Goal: Information Seeking & Learning: Understand process/instructions

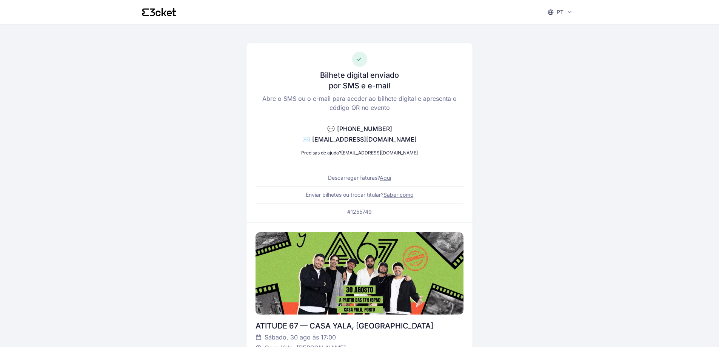
click at [389, 174] on link "Aqui" at bounding box center [385, 177] width 11 height 6
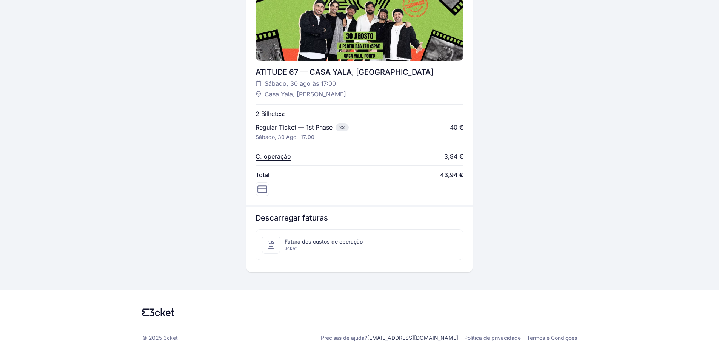
scroll to position [257, 0]
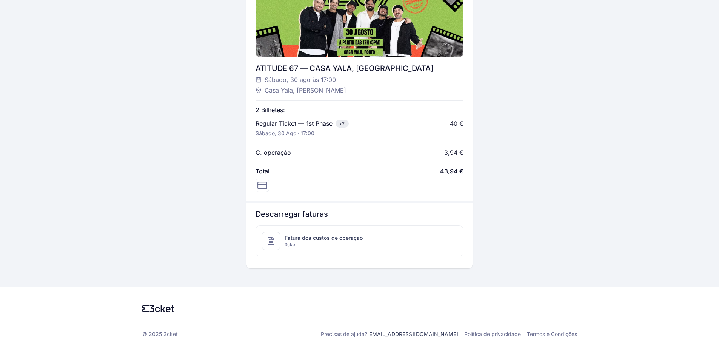
click at [309, 241] on span "Fatura dos custos de operação" at bounding box center [323, 238] width 78 height 8
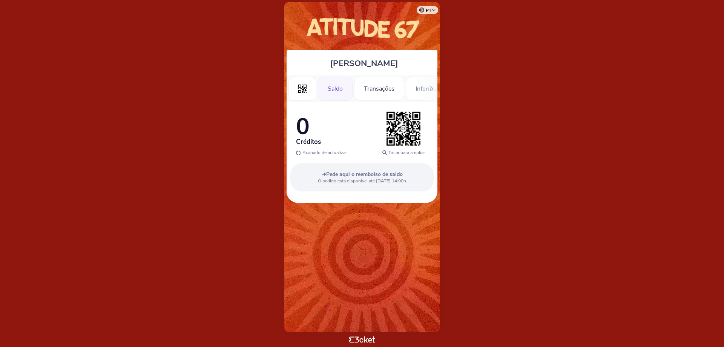
click at [378, 175] on span "Pede aqui o reembolso de saldo" at bounding box center [364, 174] width 77 height 7
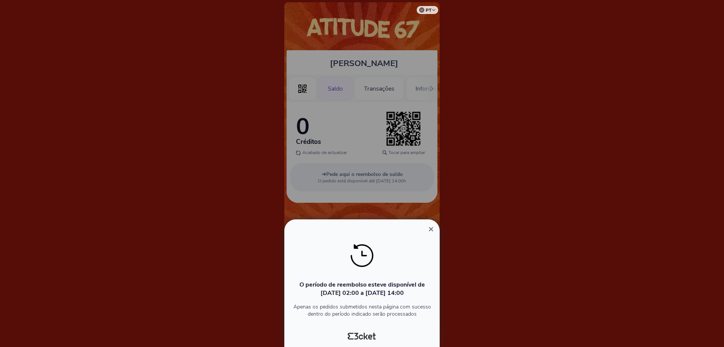
click at [431, 224] on span "×" at bounding box center [431, 229] width 5 height 10
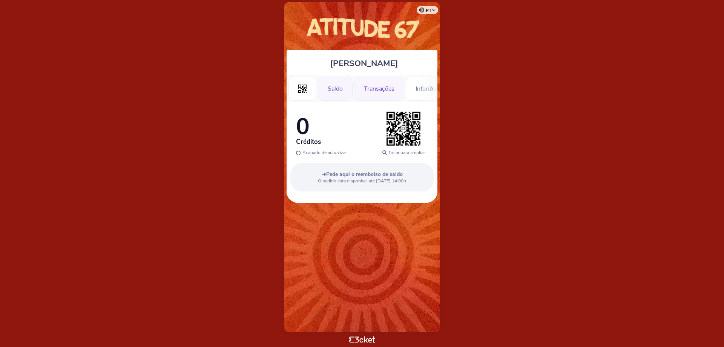
click at [374, 87] on div "Transações" at bounding box center [379, 89] width 50 height 24
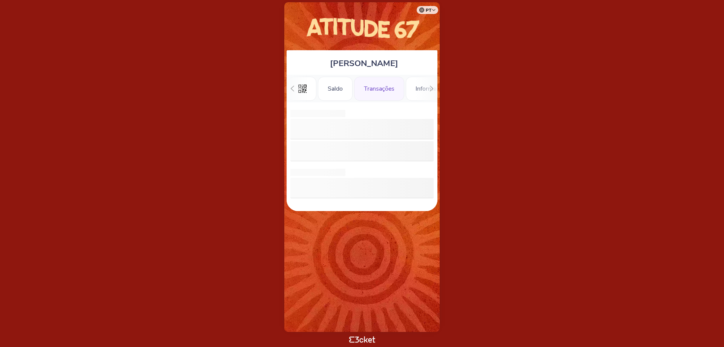
scroll to position [0, 17]
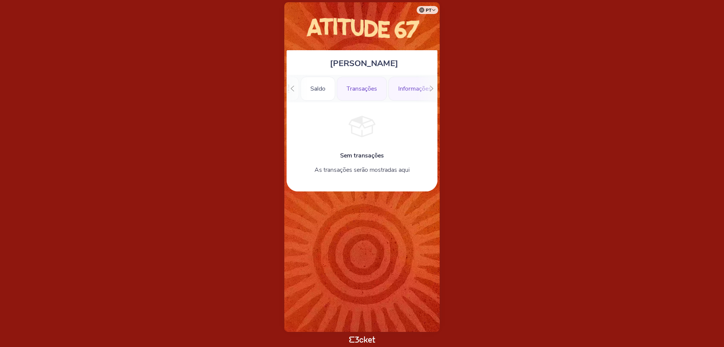
click at [401, 90] on div "Informações" at bounding box center [415, 89] width 53 height 24
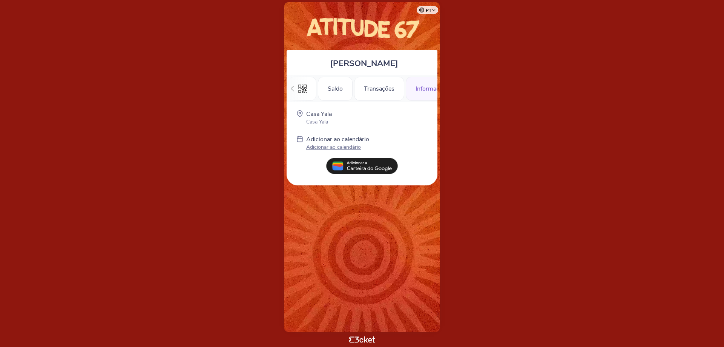
scroll to position [0, 23]
click at [329, 119] on p "Casa Yala" at bounding box center [319, 121] width 26 height 7
click at [422, 76] on li "Informações" at bounding box center [409, 89] width 53 height 28
click at [400, 89] on div "Informações" at bounding box center [409, 89] width 53 height 24
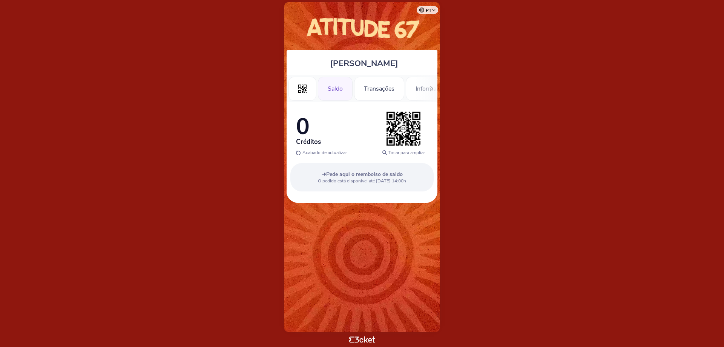
click at [422, 83] on div ".st0{fill-rule:evenodd;clip-rule:evenodd;} Saldo Transações Informações" at bounding box center [362, 89] width 151 height 28
click at [428, 87] on div at bounding box center [432, 89] width 12 height 28
click at [409, 89] on div "Informações" at bounding box center [409, 89] width 53 height 24
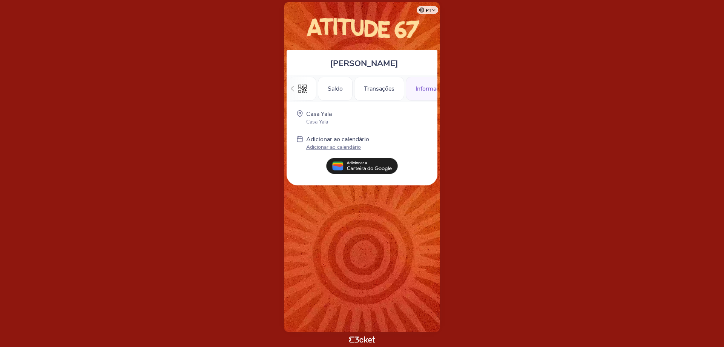
scroll to position [0, 23]
click at [328, 122] on p "Casa Yala" at bounding box center [319, 121] width 26 height 7
